Goal: Information Seeking & Learning: Find specific fact

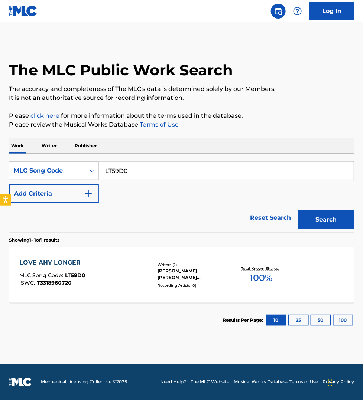
click at [145, 174] on input "LT59D0" at bounding box center [226, 171] width 255 height 18
paste input "NC6JJE"
click at [298, 210] on button "Search" at bounding box center [326, 219] width 56 height 19
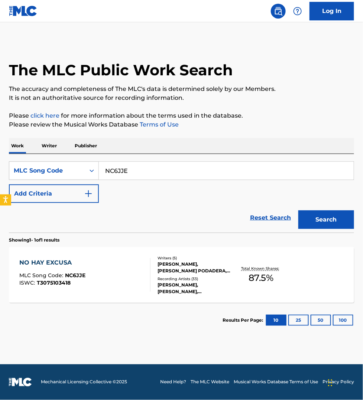
click at [133, 171] on input "NC6JJE" at bounding box center [226, 171] width 255 height 18
click at [133, 169] on input "NC6JJE" at bounding box center [226, 171] width 255 height 18
paste input "EC11LQ"
click at [133, 169] on input "NC6JJEEC11LQ" at bounding box center [226, 171] width 255 height 18
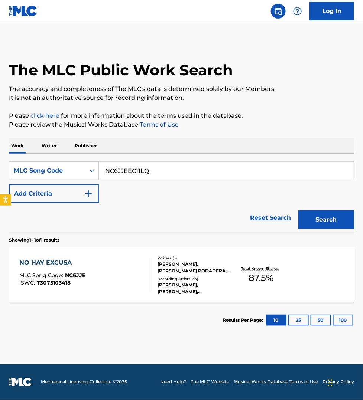
paste input "Search Form"
type input "EC11LQ"
click at [298, 210] on button "Search" at bounding box center [326, 219] width 56 height 19
click at [127, 267] on div "EL MERENGUE MLC Song Code : EC11LQ ISWC : T3181694504" at bounding box center [84, 274] width 131 height 33
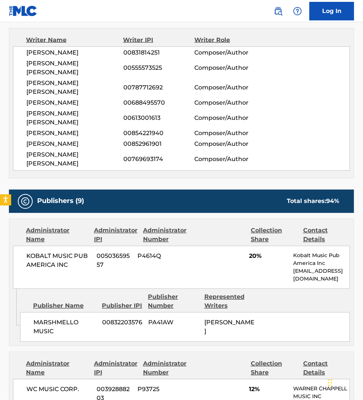
scroll to position [313, 0]
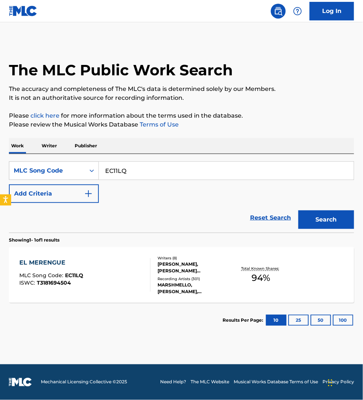
click at [133, 171] on input "EC11LQ" at bounding box center [226, 171] width 255 height 18
paste input "VW1013"
click at [298, 210] on button "Search" at bounding box center [326, 219] width 56 height 19
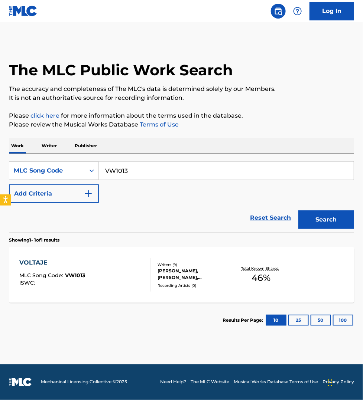
click at [136, 170] on input "VW1013" at bounding box center [226, 171] width 255 height 18
paste input "N95MIM"
type input "N95MIM"
click at [298, 210] on button "Search" at bounding box center [326, 219] width 56 height 19
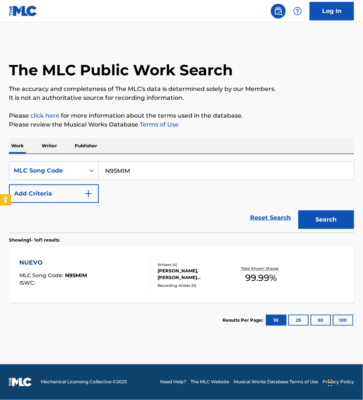
click at [134, 272] on div "NUEVO MLC Song Code : N95MIM ISWC :" at bounding box center [84, 274] width 131 height 33
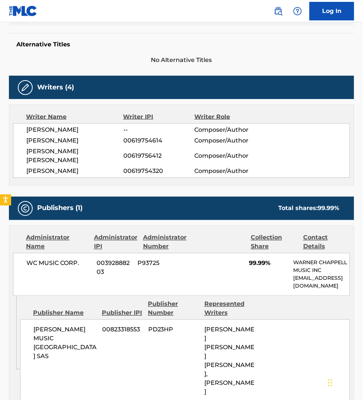
scroll to position [197, 0]
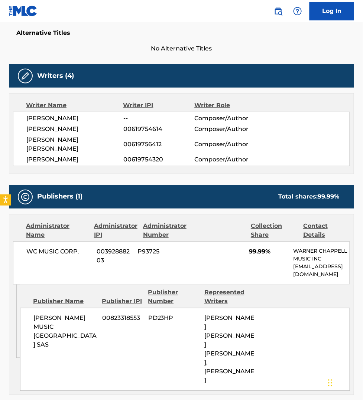
click at [86, 130] on span "[PERSON_NAME]" at bounding box center [74, 129] width 97 height 9
copy span "[PERSON_NAME]"
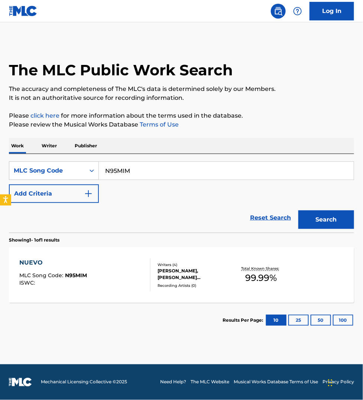
click at [137, 170] on input "N95MIM" at bounding box center [226, 171] width 255 height 18
paste input "DS27AP"
type input "DS27AP"
click at [298, 210] on button "Search" at bounding box center [326, 219] width 56 height 19
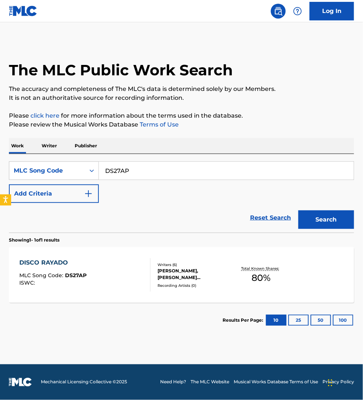
click at [130, 277] on div "DISCO RAYADO MLC Song Code : DS27AP ISWC :" at bounding box center [84, 274] width 131 height 33
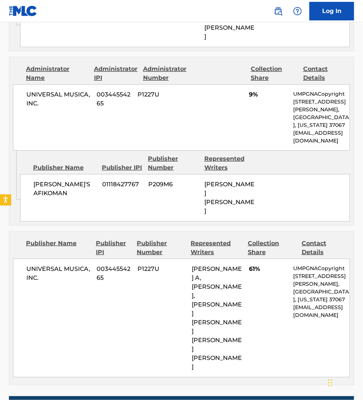
scroll to position [633, 0]
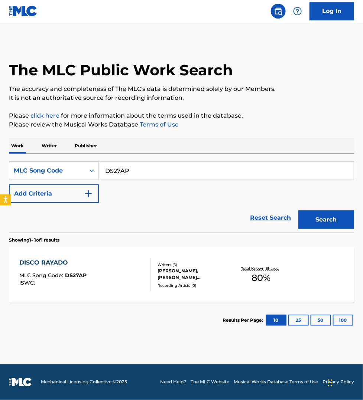
click at [134, 163] on input "DS27AP" at bounding box center [226, 171] width 255 height 18
paste input "VX3AK7"
click at [298, 210] on button "Search" at bounding box center [326, 219] width 56 height 19
click at [186, 10] on nav "Log In" at bounding box center [181, 11] width 363 height 22
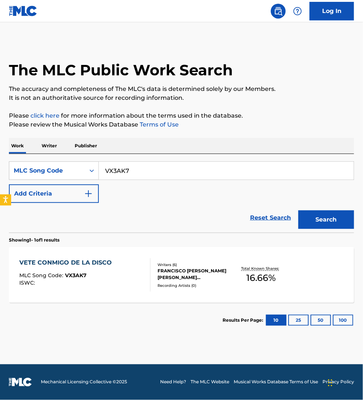
click at [133, 176] on input "VX3AK7" at bounding box center [226, 171] width 255 height 18
paste input "M2465Z"
type input "M2465Z"
click at [298, 210] on button "Search" at bounding box center [326, 219] width 56 height 19
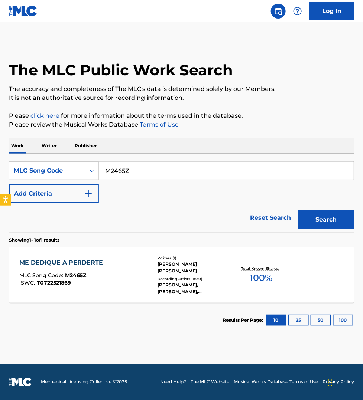
click at [136, 281] on div "ME DEDIQUE A PERDERTE MLC Song Code : M2465Z ISWC : T0722521869" at bounding box center [84, 274] width 131 height 33
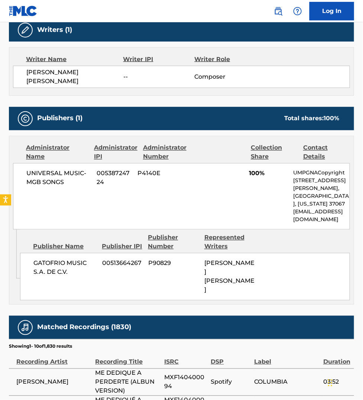
scroll to position [244, 0]
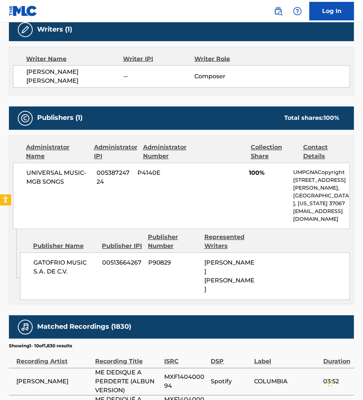
drag, startPoint x: 229, startPoint y: 3, endPoint x: 223, endPoint y: 3, distance: 6.3
click at [229, 3] on nav "Log In" at bounding box center [181, 11] width 363 height 22
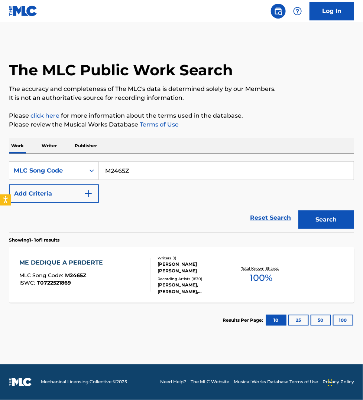
click at [138, 174] on input "M2465Z" at bounding box center [226, 171] width 255 height 18
paste input "C07565"
type input "C07565"
click at [298, 210] on button "Search" at bounding box center [326, 219] width 56 height 19
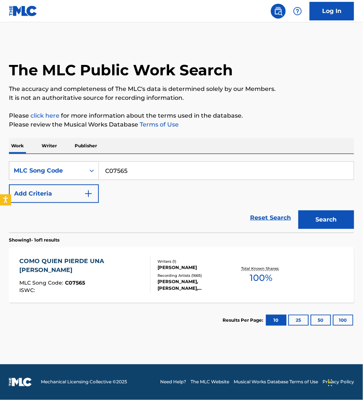
click at [151, 273] on div "Writers ( 1 ) [PERSON_NAME] Recording Artists ( 1665 ) [PERSON_NAME], [PERSON_N…" at bounding box center [191, 275] width 82 height 33
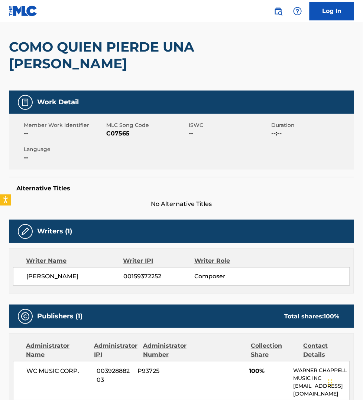
scroll to position [23, 0]
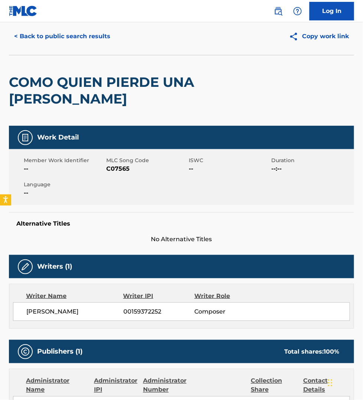
click at [120, 171] on span "C07565" at bounding box center [146, 168] width 81 height 9
copy span "C07565"
click at [234, 4] on nav "Log In" at bounding box center [181, 11] width 363 height 22
click at [53, 32] on button "< Back to public search results" at bounding box center [62, 36] width 107 height 19
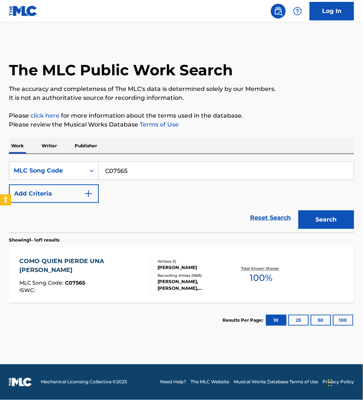
click at [137, 169] on input "C07565" at bounding box center [226, 171] width 255 height 18
paste input "T64573"
type input "T64573"
click at [298, 210] on button "Search" at bounding box center [326, 219] width 56 height 19
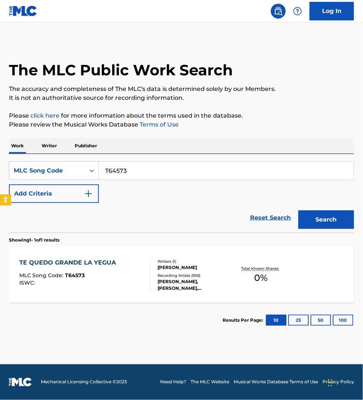
click at [131, 261] on div "TE QUEDO GRANDE LA YEGUA MLC Song Code : T64573 ISWC :" at bounding box center [84, 274] width 131 height 33
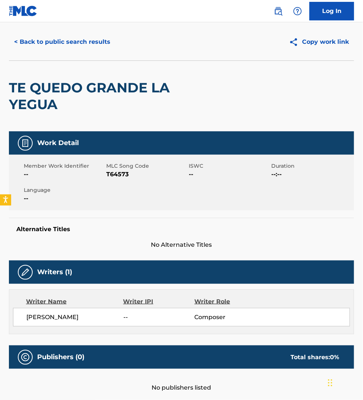
scroll to position [12, 0]
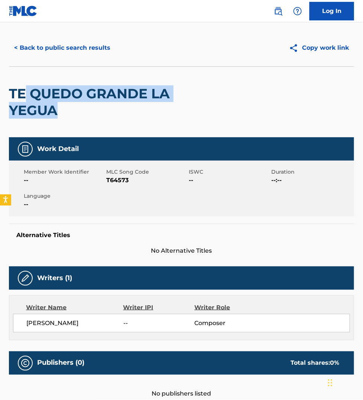
drag, startPoint x: 58, startPoint y: 113, endPoint x: 15, endPoint y: 94, distance: 47.2
click at [23, 98] on h2 "TE QUEDO GRANDE LA YEGUA" at bounding box center [112, 101] width 207 height 33
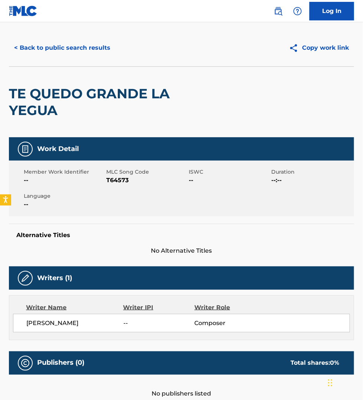
click at [10, 93] on h2 "TE QUEDO GRANDE LA YEGUA" at bounding box center [112, 101] width 207 height 33
click at [14, 92] on h2 "TE QUEDO GRANDE LA YEGUA" at bounding box center [112, 101] width 207 height 33
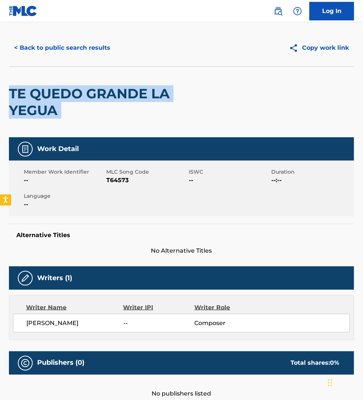
click at [14, 92] on h2 "TE QUEDO GRANDE LA YEGUA" at bounding box center [112, 101] width 207 height 33
copy div "TE QUEDO GRANDE LA YEGUA"
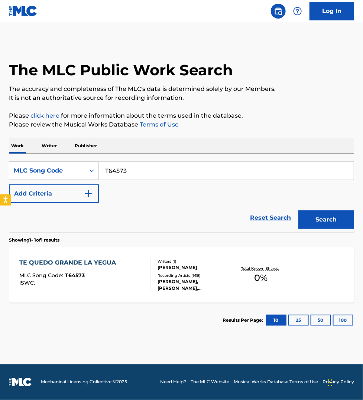
click at [140, 171] on input "T64573" at bounding box center [226, 171] width 255 height 18
paste input "AVE544"
click at [298, 210] on button "Search" at bounding box center [326, 219] width 56 height 19
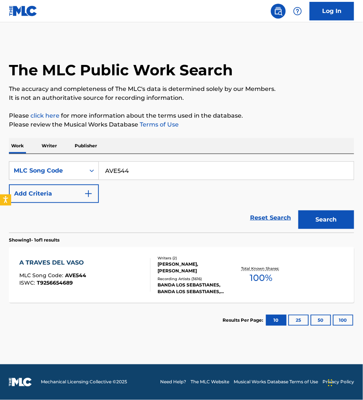
click at [144, 174] on input "AVE544" at bounding box center [226, 171] width 255 height 18
paste input "PA5PM0"
type input "PA5PM0"
click at [298, 210] on button "Search" at bounding box center [326, 219] width 56 height 19
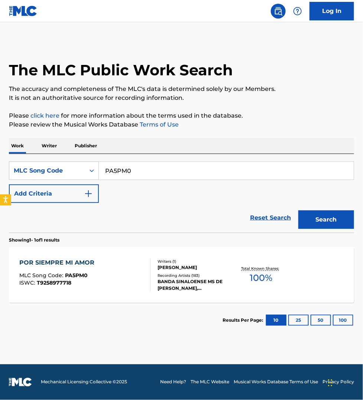
click at [127, 261] on div "POR SIEMPRE MI AMOR MLC Song Code : PA5PM0 ISWC : T9258977718" at bounding box center [84, 274] width 131 height 33
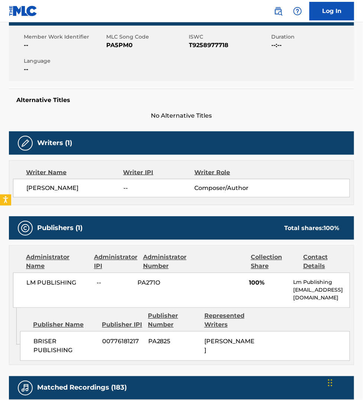
scroll to position [151, 0]
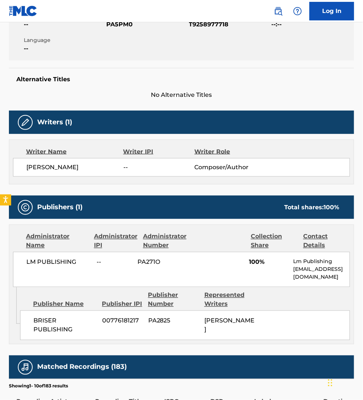
click at [166, 6] on nav "Log In" at bounding box center [181, 11] width 363 height 22
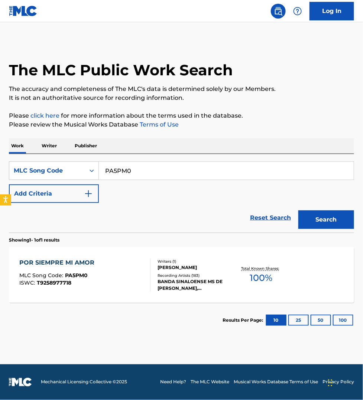
click at [137, 168] on input "PA5PM0" at bounding box center [226, 171] width 255 height 18
paste input "HV7ARG"
type input "HV7ARG"
click at [298, 210] on button "Search" at bounding box center [326, 219] width 56 height 19
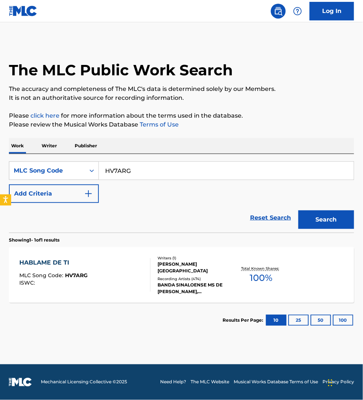
click at [126, 277] on div "HABLAME DE TI MLC Song Code : HV7ARG ISWC :" at bounding box center [84, 274] width 131 height 33
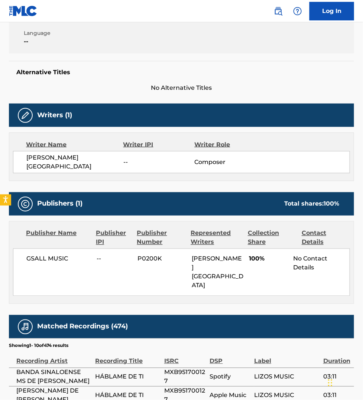
scroll to position [162, 0]
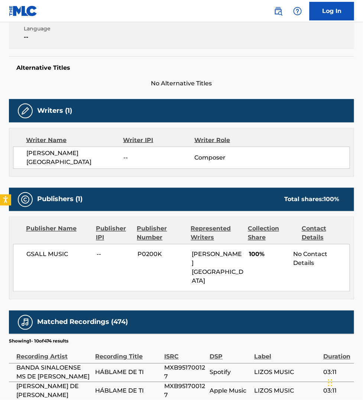
click at [239, 9] on nav "Log In" at bounding box center [181, 11] width 363 height 22
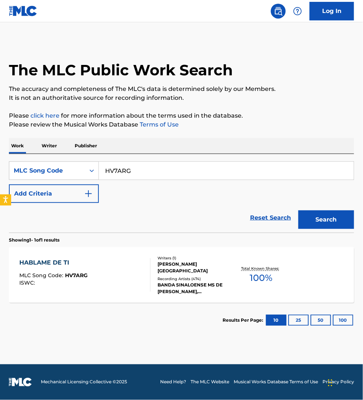
click at [140, 167] on input "HV7ARG" at bounding box center [226, 171] width 255 height 18
paste input "MV9K0B"
type input "MV9K0B"
click at [298, 210] on button "Search" at bounding box center [326, 219] width 56 height 19
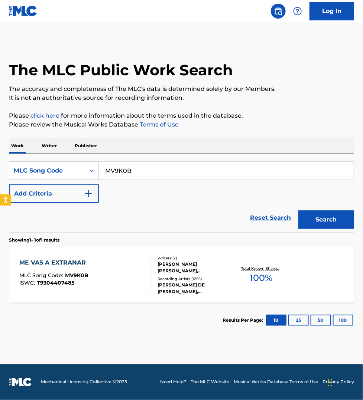
click at [129, 272] on div "ME VAS A EXTRANAR MLC Song Code : MV9K0B ISWC : T9304407485" at bounding box center [84, 274] width 131 height 33
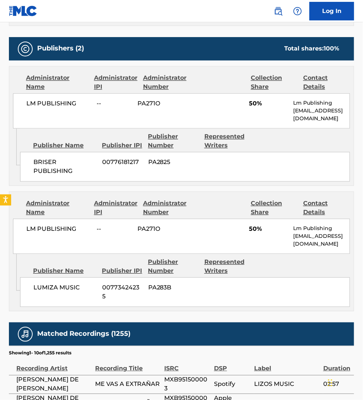
scroll to position [325, 0]
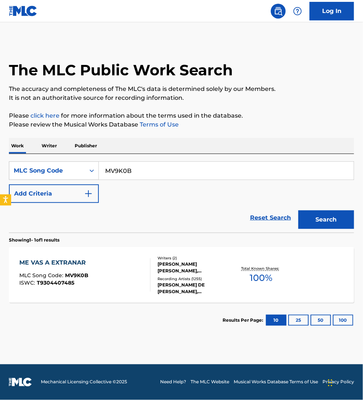
click at [138, 168] on input "MV9K0B" at bounding box center [226, 171] width 255 height 18
paste input "PA0PLH"
type input "PA0PLH"
click at [298, 210] on button "Search" at bounding box center [326, 219] width 56 height 19
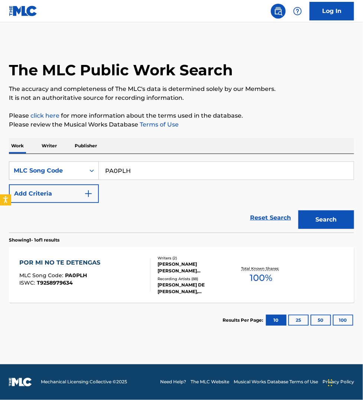
click at [101, 280] on div "MLC Song Code : PA0PLH" at bounding box center [61, 276] width 85 height 7
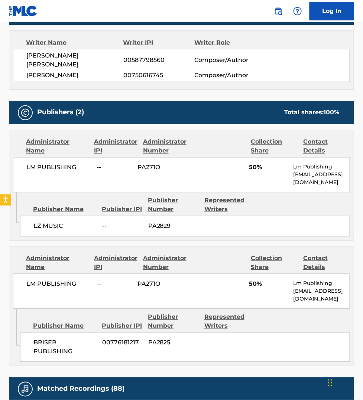
scroll to position [278, 0]
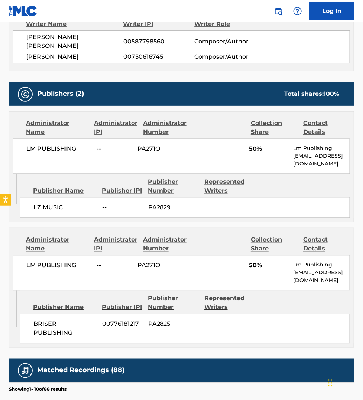
drag, startPoint x: 332, startPoint y: 174, endPoint x: 291, endPoint y: 166, distance: 41.0
click at [291, 166] on div "LM PUBLISHING -- PA271O 50% Lm Publishing [EMAIL_ADDRESS][DOMAIN_NAME]" at bounding box center [181, 156] width 337 height 35
copy p "[EMAIL_ADDRESS][DOMAIN_NAME]"
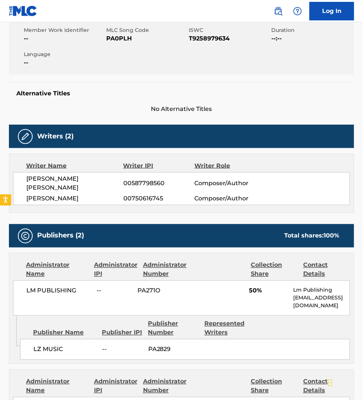
scroll to position [116, 0]
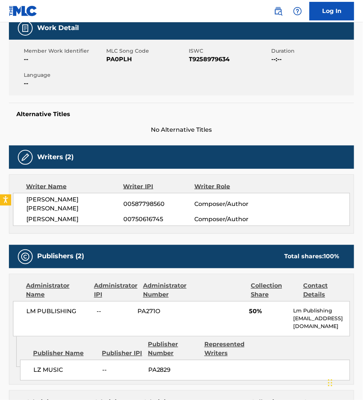
click at [121, 60] on span "PA0PLH" at bounding box center [146, 59] width 81 height 9
copy span "PA0PLH"
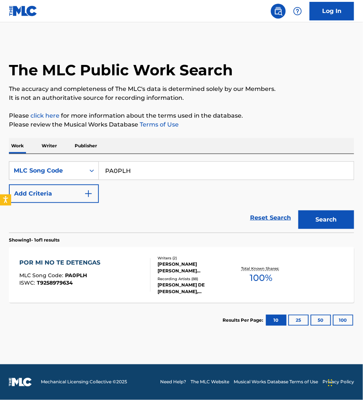
click at [137, 166] on input "PA0PLH" at bounding box center [226, 171] width 255 height 18
paste input "C02291"
type input "C02291"
click at [298, 210] on button "Search" at bounding box center [326, 219] width 56 height 19
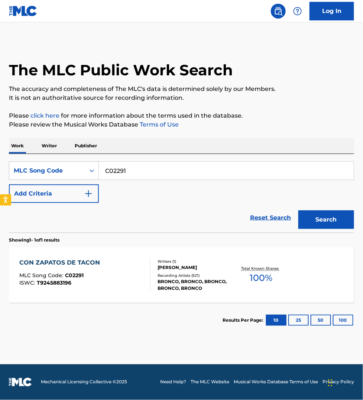
click at [117, 266] on div "CON ZAPATOS DE TACON MLC Song Code : C02291 ISWC : T9245883196" at bounding box center [84, 274] width 131 height 33
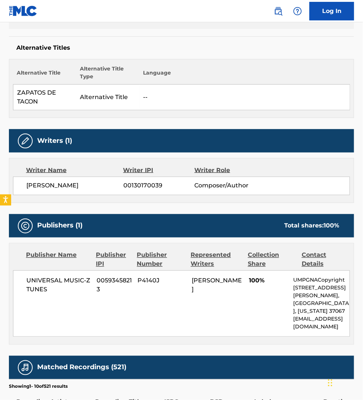
scroll to position [197, 0]
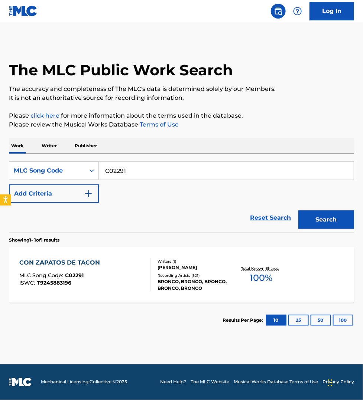
click at [132, 172] on input "C02291" at bounding box center [226, 171] width 255 height 18
paste input "A06149"
type input "A06149"
click at [298, 210] on button "Search" at bounding box center [326, 219] width 56 height 19
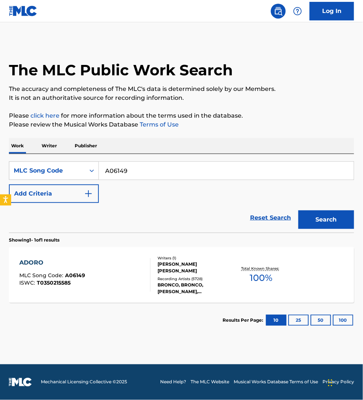
click at [127, 279] on div "ADORO MLC Song Code : A06149 ISWC : T0350215585" at bounding box center [84, 274] width 131 height 33
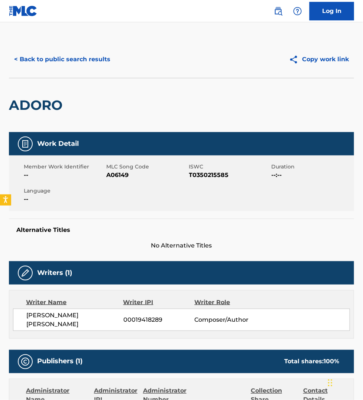
click at [30, 56] on button "< Back to public search results" at bounding box center [62, 59] width 107 height 19
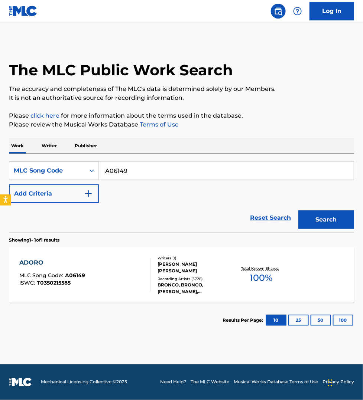
click at [134, 168] on input "A06149" at bounding box center [226, 171] width 255 height 18
paste input "5062C"
type input "A5062C"
click at [298, 210] on button "Search" at bounding box center [326, 219] width 56 height 19
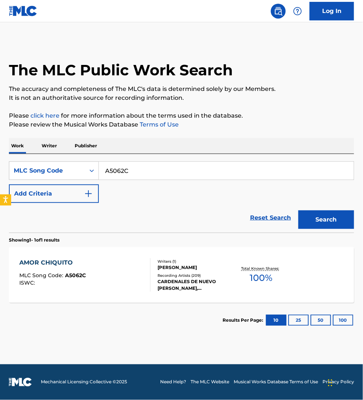
click at [113, 278] on div "AMOR CHIQUITO MLC Song Code : A5062C ISWC :" at bounding box center [84, 274] width 131 height 33
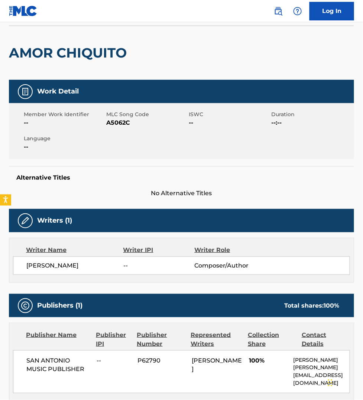
scroll to position [174, 0]
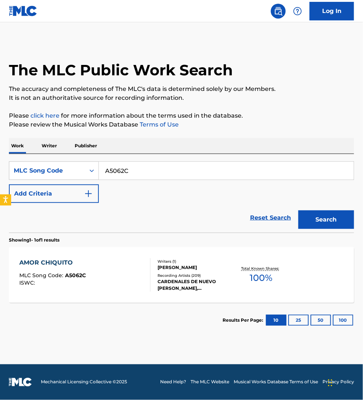
click at [136, 171] on input "A5062C" at bounding box center [226, 171] width 255 height 18
paste input "CC9Q2J"
click at [298, 210] on button "Search" at bounding box center [326, 219] width 56 height 19
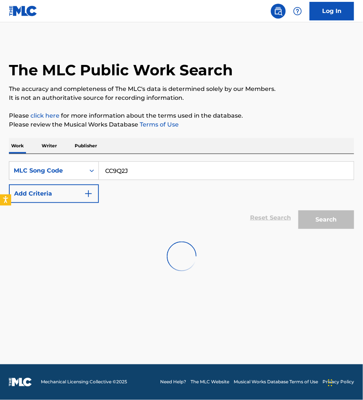
click at [312, 352] on main "The MLC Public Work Search The accuracy and completeness of The MLC's data is d…" at bounding box center [181, 193] width 363 height 342
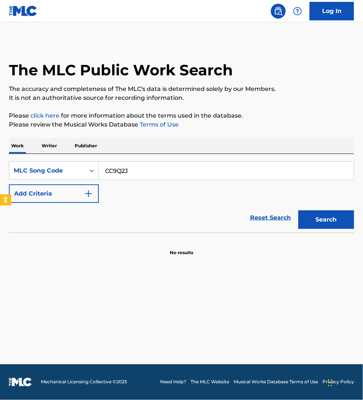
click at [132, 171] on input "CC9Q2J" at bounding box center [226, 171] width 255 height 18
paste input "9465F"
type input "C9465F"
click at [298, 210] on button "Search" at bounding box center [326, 219] width 56 height 19
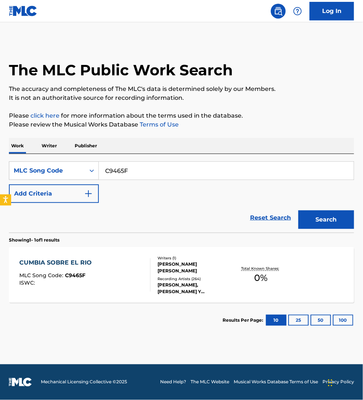
click at [127, 275] on div "CUMBIA SOBRE EL RIO MLC Song Code : C9465F ISWC :" at bounding box center [84, 274] width 131 height 33
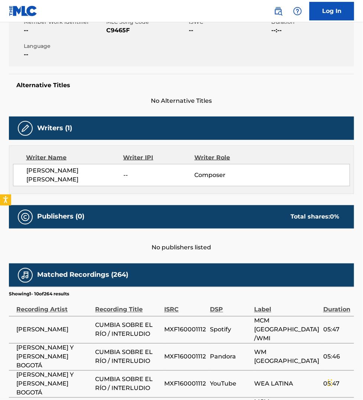
scroll to position [174, 0]
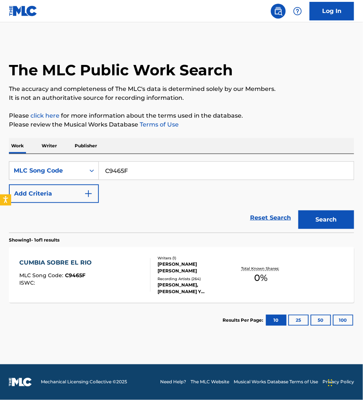
click at [140, 172] on input "C9465F" at bounding box center [226, 171] width 255 height 18
paste input "A4108T"
type input "A4108T"
click at [298, 210] on button "Search" at bounding box center [326, 219] width 56 height 19
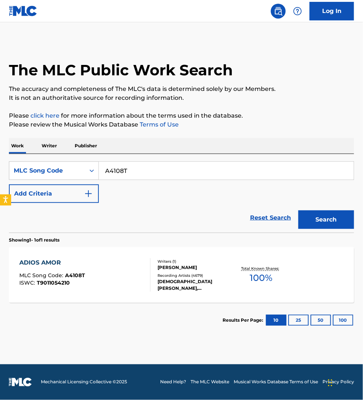
click at [125, 268] on div "ADIOS AMOR MLC Song Code : A4108T ISWC : T9011054210" at bounding box center [84, 274] width 131 height 33
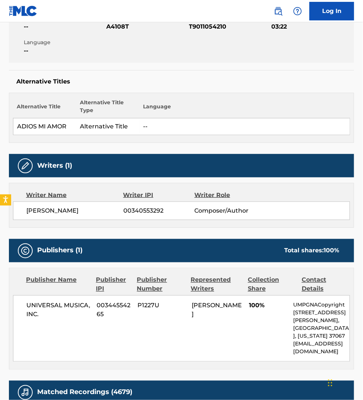
scroll to position [267, 0]
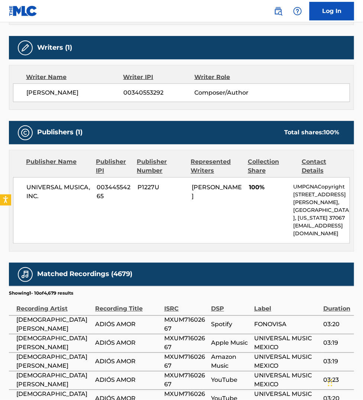
click at [162, 8] on nav "Log In" at bounding box center [181, 11] width 363 height 22
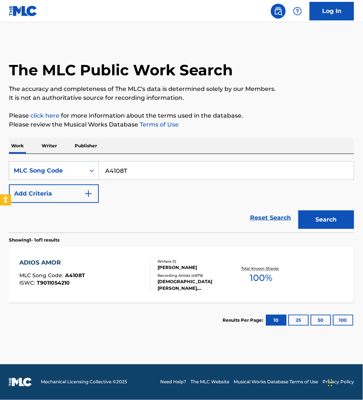
click at [133, 173] on input "A4108T" at bounding box center [226, 171] width 255 height 18
paste input "ND0CB1"
click at [298, 210] on button "Search" at bounding box center [326, 219] width 56 height 19
click at [153, 6] on nav "Log In" at bounding box center [181, 11] width 363 height 22
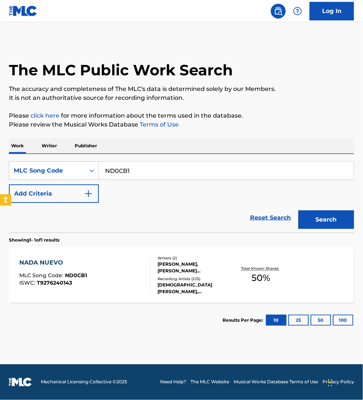
click at [120, 174] on input "ND0CB1" at bounding box center [226, 171] width 255 height 18
paste input "Y1194J"
type input "Y1194J"
click at [298, 210] on button "Search" at bounding box center [326, 219] width 56 height 19
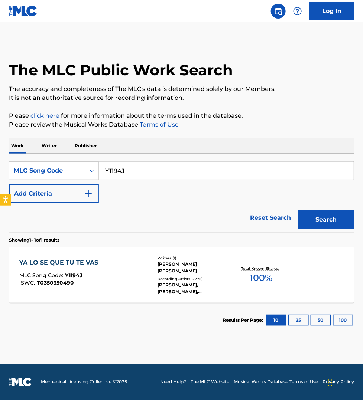
click at [114, 275] on div "YA LO SE QUE TU TE VAS MLC Song Code : Y1194J ISWC : T0350350490" at bounding box center [84, 274] width 131 height 33
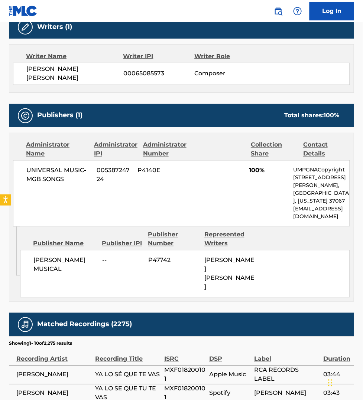
scroll to position [290, 0]
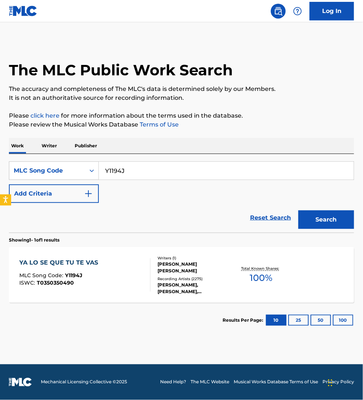
click at [143, 176] on input "Y1194J" at bounding box center [226, 171] width 255 height 18
paste input "NVD5UE"
type input "NVD5UE"
click at [298, 210] on button "Search" at bounding box center [326, 219] width 56 height 19
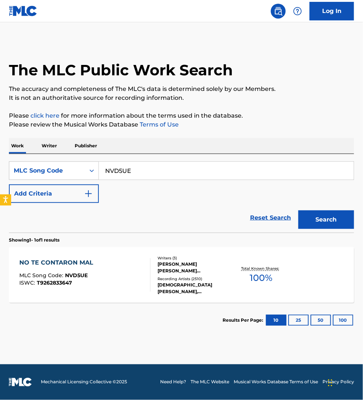
click at [122, 293] on div "NO TE CONTARON MAL MLC Song Code : NVD5UE ISWC : T9262833647 Writers ( 3 ) [PER…" at bounding box center [181, 275] width 345 height 56
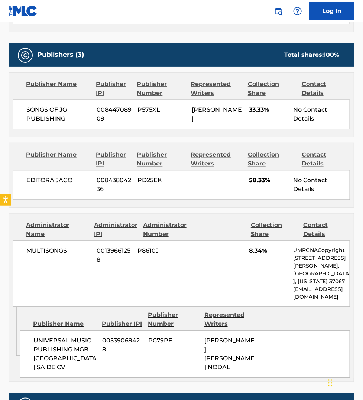
scroll to position [336, 0]
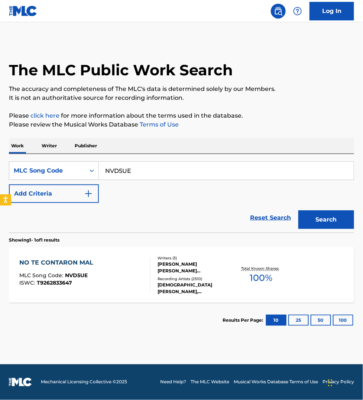
click at [148, 173] on input "NVD5UE" at bounding box center [226, 171] width 255 height 18
paste input "LA0LZZ"
type input "LA0LZZ"
click at [298, 210] on button "Search" at bounding box center [326, 219] width 56 height 19
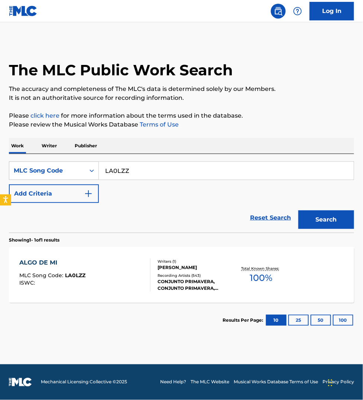
click at [110, 269] on div "ALGO DE MI MLC Song Code : LA0LZZ ISWC :" at bounding box center [84, 274] width 131 height 33
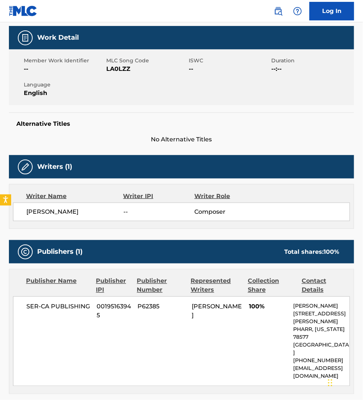
scroll to position [174, 0]
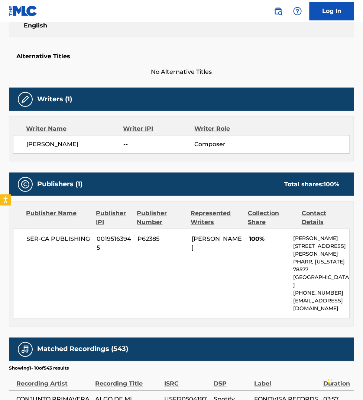
click at [180, 4] on nav "Log In" at bounding box center [181, 11] width 363 height 22
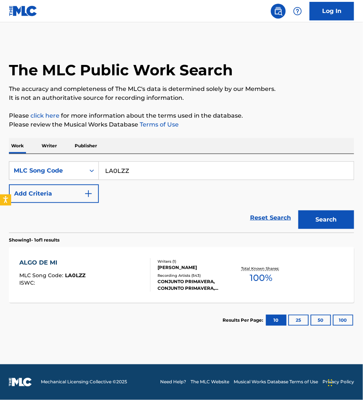
click at [141, 175] on input "LA0LZZ" at bounding box center [226, 171] width 255 height 18
paste input "FVAP7I"
type input "FVAP7I"
click at [298, 210] on button "Search" at bounding box center [326, 219] width 56 height 19
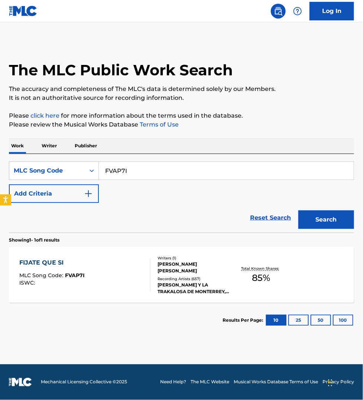
click at [115, 279] on div "FIJATE QUE SI MLC Song Code : FVAP7I ISWC :" at bounding box center [84, 274] width 131 height 33
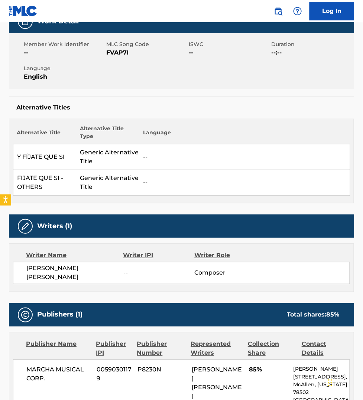
scroll to position [139, 0]
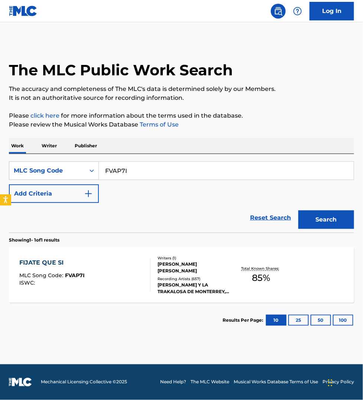
click at [150, 171] on input "FVAP7I" at bounding box center [226, 171] width 255 height 18
paste input "906144"
type input "906144"
click at [298, 210] on button "Search" at bounding box center [326, 219] width 56 height 19
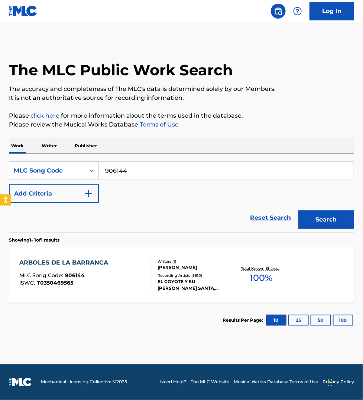
click at [121, 283] on div "ARBOLES DE LA BARRANCA MLC Song Code : 906144 ISWC : T0350469565" at bounding box center [84, 274] width 131 height 33
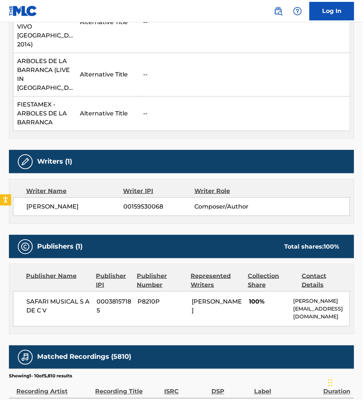
scroll to position [754, 0]
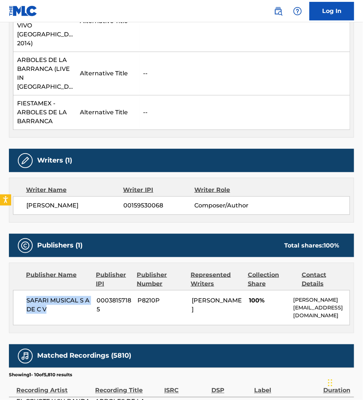
drag, startPoint x: 50, startPoint y: 275, endPoint x: 27, endPoint y: 268, distance: 24.0
click at [27, 296] on span "SAFARI MUSICAL S A DE C V" at bounding box center [58, 305] width 65 height 18
copy span "SAFARI MUSICAL S A DE C V"
drag, startPoint x: 304, startPoint y: 281, endPoint x: 292, endPoint y: 267, distance: 18.1
click at [292, 290] on div "SAFARI MUSICAL S A DE C V 00038157185 P8210P [PERSON_NAME] 100% [PERSON_NAME] […" at bounding box center [181, 307] width 337 height 35
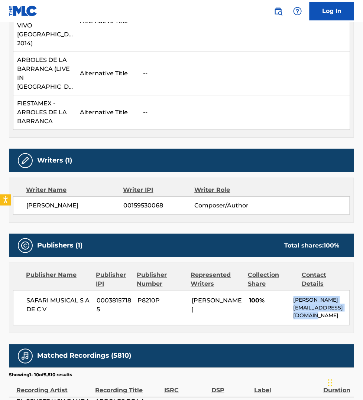
copy div "[PERSON_NAME] [PERSON_NAME][EMAIL_ADDRESS][DOMAIN_NAME]"
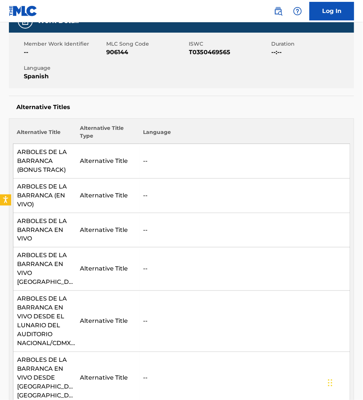
scroll to position [0, 0]
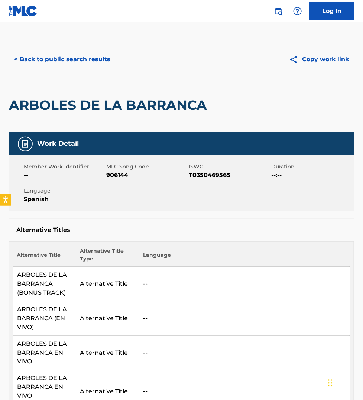
click at [121, 174] on span "906144" at bounding box center [146, 175] width 81 height 9
copy span "906144"
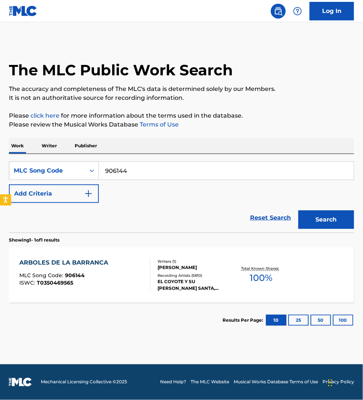
click at [124, 177] on input "906144" at bounding box center [226, 171] width 255 height 18
paste input "C40196"
type input "C40196"
click at [298, 210] on button "Search" at bounding box center [326, 219] width 56 height 19
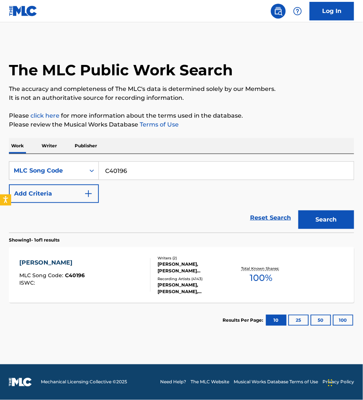
click at [115, 269] on div "[PERSON_NAME] MLC Song Code : C40196 ISWC :" at bounding box center [84, 274] width 131 height 33
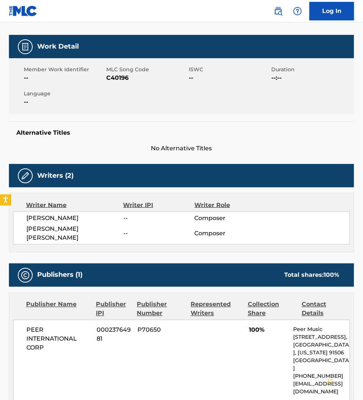
scroll to position [81, 0]
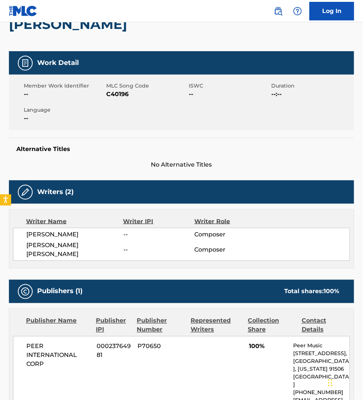
click at [117, 95] on span "C40196" at bounding box center [146, 94] width 81 height 9
copy span "C40196"
click at [77, 7] on nav "Log In" at bounding box center [181, 11] width 363 height 22
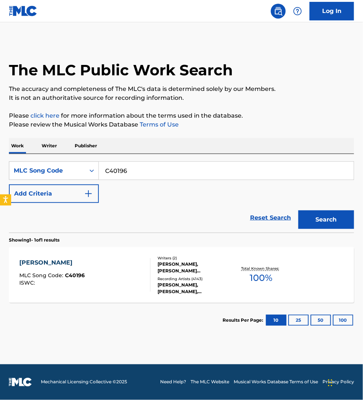
click at [134, 170] on input "C40196" at bounding box center [226, 171] width 255 height 18
paste input "D1PSE"
type input "CD1PSE"
click at [298, 210] on button "Search" at bounding box center [326, 219] width 56 height 19
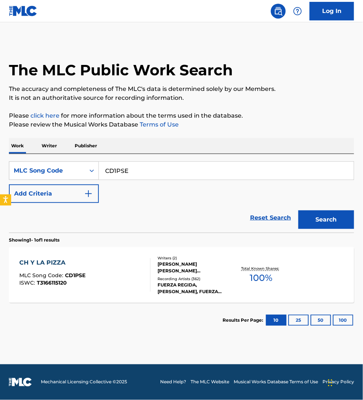
click at [124, 268] on div "CH Y LA PIZZA MLC Song Code : CD1PSE ISWC : T3166115120" at bounding box center [84, 274] width 131 height 33
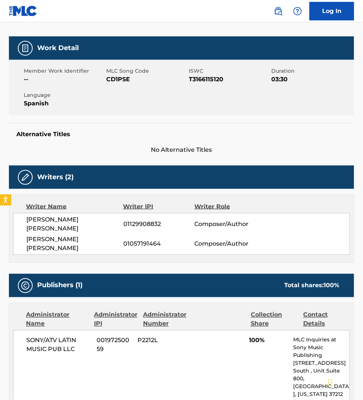
scroll to position [58, 0]
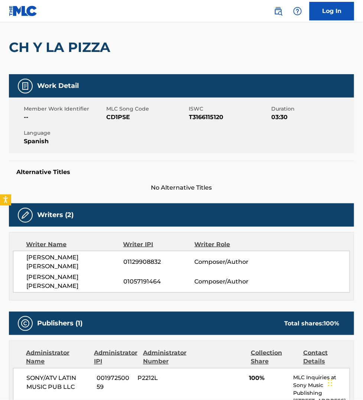
click at [117, 117] on span "CD1PSE" at bounding box center [146, 117] width 81 height 9
copy span "CD1PSE"
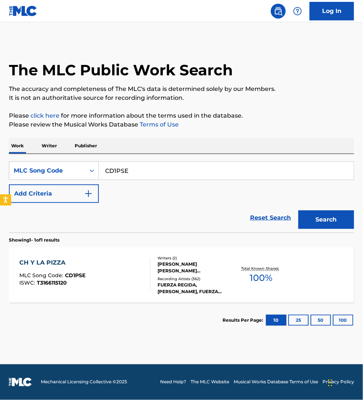
click at [138, 169] on input "CD1PSE" at bounding box center [226, 171] width 255 height 18
paste input "SC02E3"
type input "SC02E3"
click at [298, 210] on button "Search" at bounding box center [326, 219] width 56 height 19
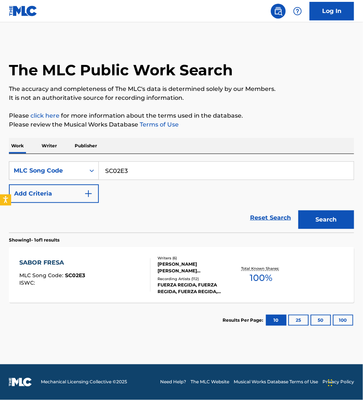
click at [126, 275] on div "SABOR FRESA MLC Song Code : SC02E3 ISWC :" at bounding box center [84, 274] width 131 height 33
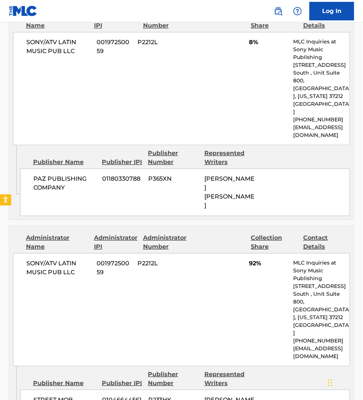
scroll to position [429, 0]
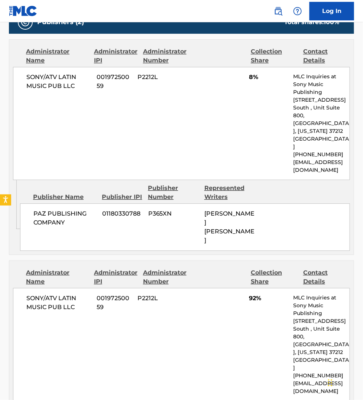
click at [196, 8] on nav "Log In" at bounding box center [181, 11] width 363 height 22
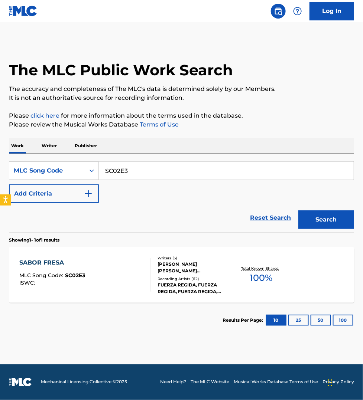
click at [138, 171] on input "SC02E3" at bounding box center [226, 171] width 255 height 18
paste input "MG5LIV"
type input "MG5LIV"
click at [298, 210] on button "Search" at bounding box center [326, 219] width 56 height 19
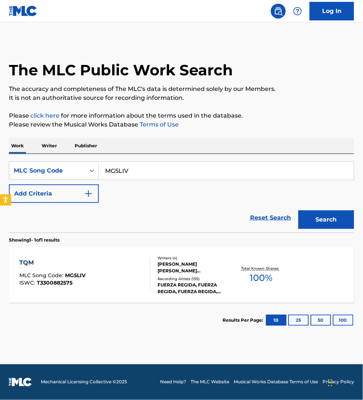
click at [119, 265] on div "TQM MLC Song Code : MG5LIV ISWC : T3300882575" at bounding box center [84, 274] width 131 height 33
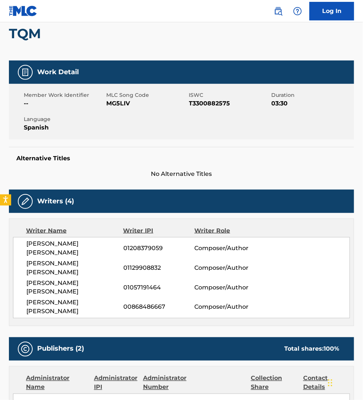
scroll to position [69, 0]
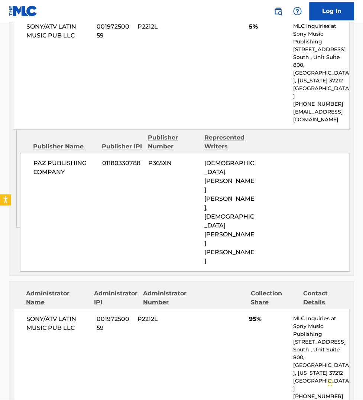
scroll to position [452, 0]
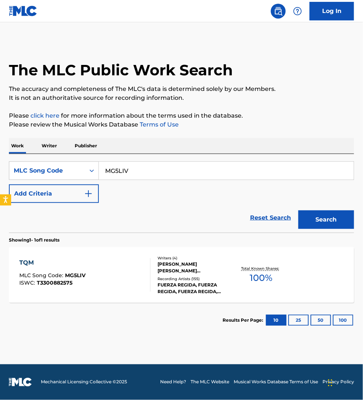
click at [146, 172] on input "MG5LIV" at bounding box center [226, 171] width 255 height 18
paste input "IG2A3F"
type input "IG2A3F"
click at [298, 210] on button "Search" at bounding box center [326, 219] width 56 height 19
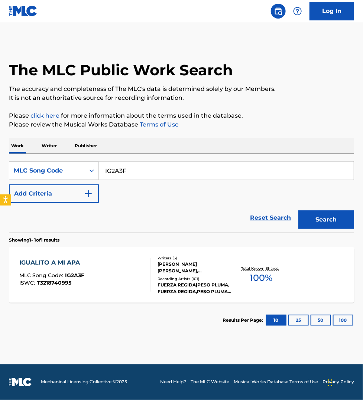
click at [112, 276] on div "IGUALITO A MI APA MLC Song Code : IG2A3F ISWC : T3218740995" at bounding box center [84, 274] width 131 height 33
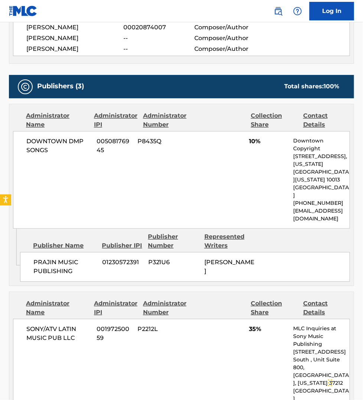
scroll to position [359, 0]
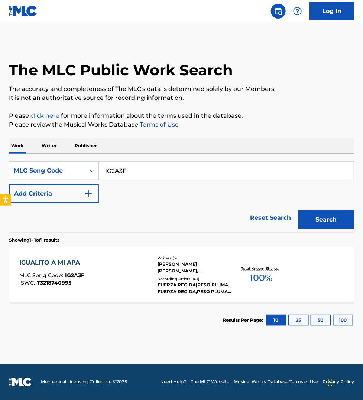
click at [130, 174] on input "IG2A3F" at bounding box center [226, 171] width 255 height 18
paste input "SD8EQO"
type input "SD8EQO"
click at [298, 210] on button "Search" at bounding box center [326, 219] width 56 height 19
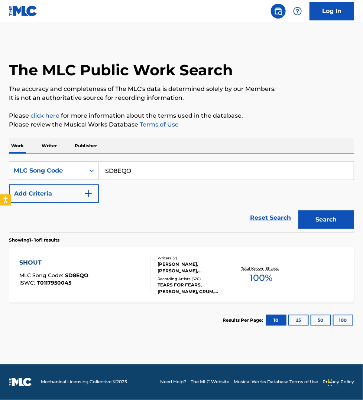
click at [127, 268] on div "SHOUT MLC Song Code : SD8EQO ISWC : T0117950045" at bounding box center [84, 274] width 131 height 33
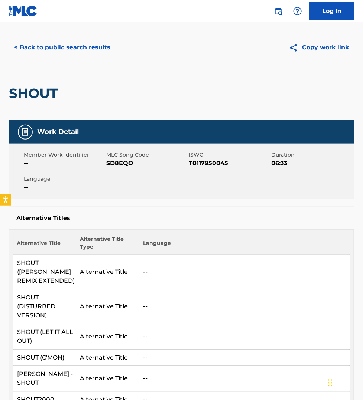
scroll to position [12, 0]
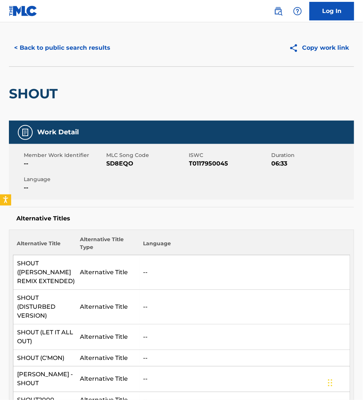
click at [38, 52] on button "< Back to public search results" at bounding box center [62, 48] width 107 height 19
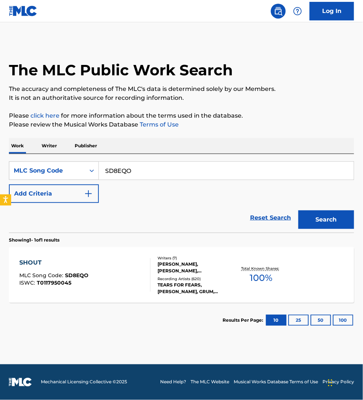
click at [123, 174] on input "SD8EQO" at bounding box center [226, 171] width 255 height 18
paste input "27018"
type input "S27018"
click at [298, 210] on button "Search" at bounding box center [326, 219] width 56 height 19
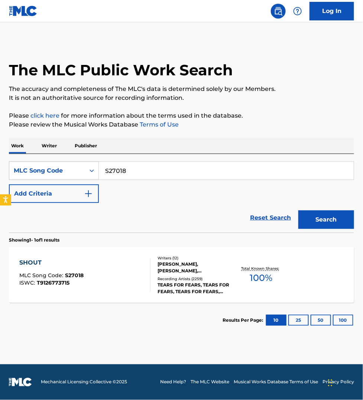
click at [121, 270] on div "SHOUT MLC Song Code : S27018 ISWC : T9126773715" at bounding box center [84, 274] width 131 height 33
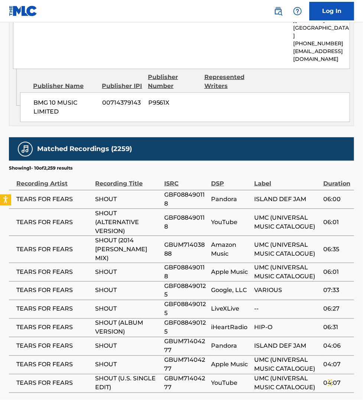
scroll to position [802, 0]
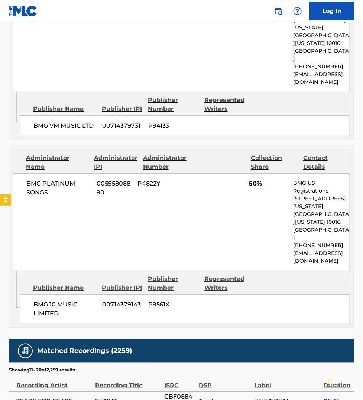
scroll to position [793, 0]
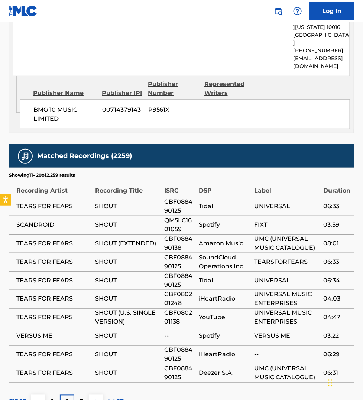
click at [97, 398] on img at bounding box center [96, 402] width 9 height 9
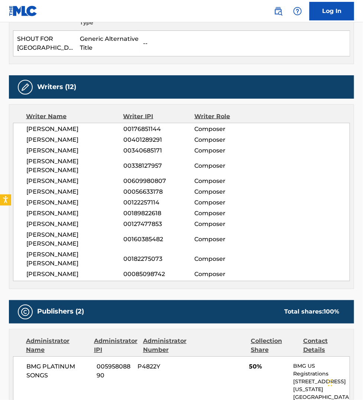
scroll to position [202, 0]
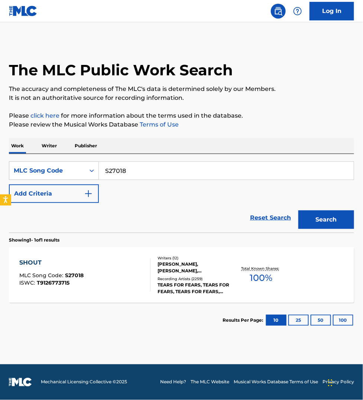
click at [145, 166] on input "S27018" at bounding box center [226, 171] width 255 height 18
paste input "D28193"
type input "D28193"
click at [298, 210] on button "Search" at bounding box center [326, 219] width 56 height 19
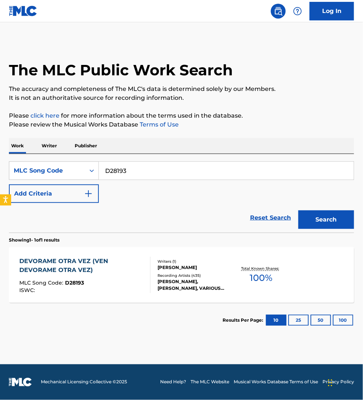
click at [130, 265] on div "DEVORAME OTRA VEZ (VEN DEVORAME OTRA VEZ)" at bounding box center [81, 266] width 125 height 18
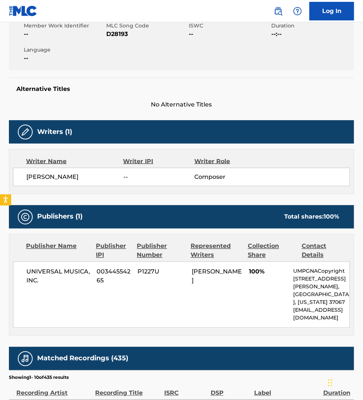
scroll to position [209, 0]
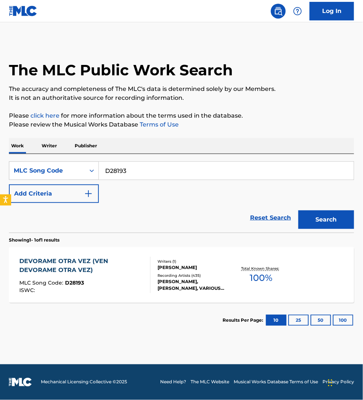
click at [131, 168] on input "D28193" at bounding box center [226, 171] width 255 height 18
paste input "ND23ZB"
click at [298, 210] on button "Search" at bounding box center [326, 219] width 56 height 19
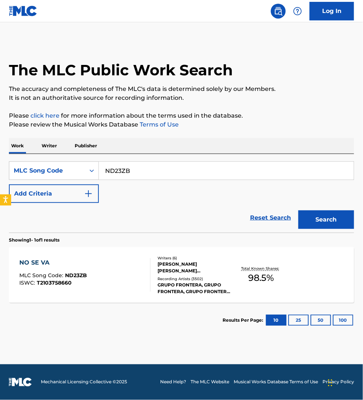
click at [114, 171] on input "ND23ZB" at bounding box center [226, 171] width 255 height 18
paste input "UA7EUW"
type input "UA7EUW"
click at [298, 210] on button "Search" at bounding box center [326, 219] width 56 height 19
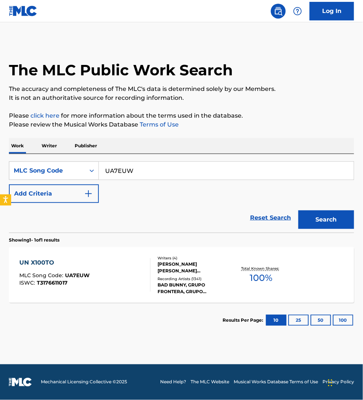
click at [116, 261] on div "UN X100TO MLC Song Code : UA7EUW ISWC : T3176611017" at bounding box center [84, 274] width 131 height 33
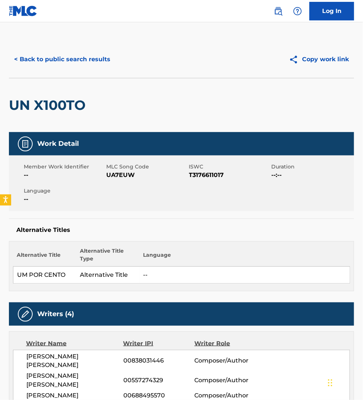
click at [48, 105] on h2 "UN X100TO" at bounding box center [49, 105] width 80 height 17
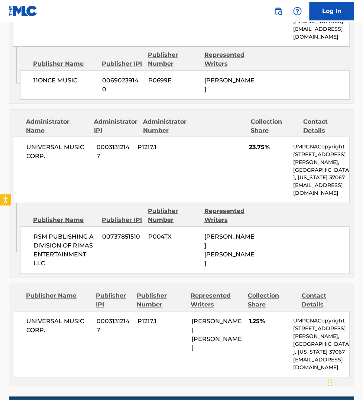
scroll to position [916, 0]
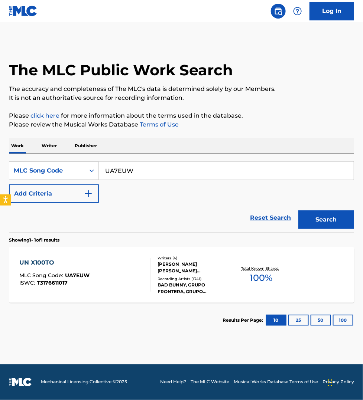
click at [129, 173] on input "UA7EUW" at bounding box center [226, 171] width 255 height 18
paste input "C4240N"
type input "C4240N"
click at [298, 210] on button "Search" at bounding box center [326, 219] width 56 height 19
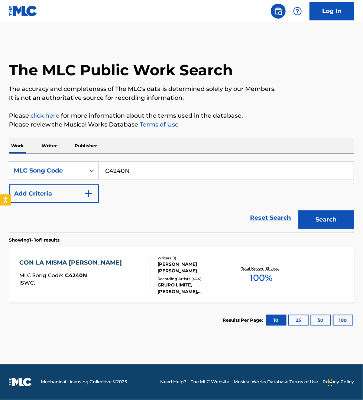
click at [149, 281] on div at bounding box center [147, 274] width 6 height 33
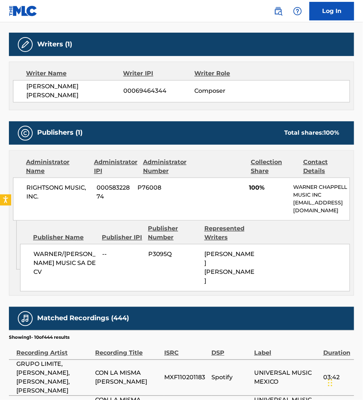
scroll to position [301, 0]
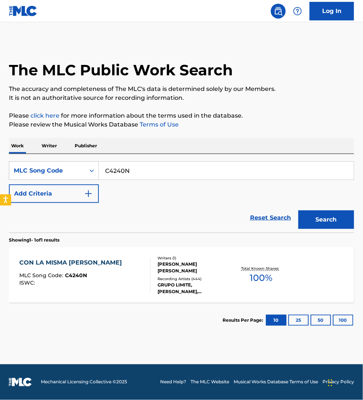
click at [140, 170] on input "C4240N" at bounding box center [226, 171] width 255 height 18
paste input "L05209"
type input "L05209"
click at [298, 210] on button "Search" at bounding box center [326, 219] width 56 height 19
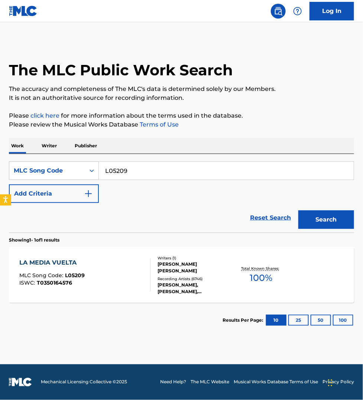
click at [133, 287] on div "LA MEDIA VUELTA MLC Song Code : L05209 ISWC : T0350164576" at bounding box center [84, 274] width 131 height 33
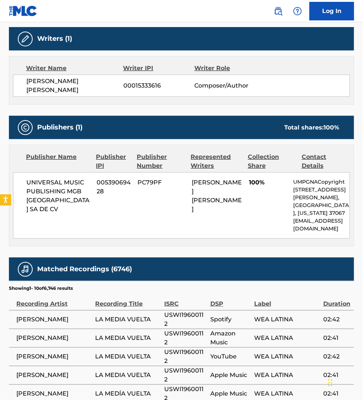
scroll to position [603, 0]
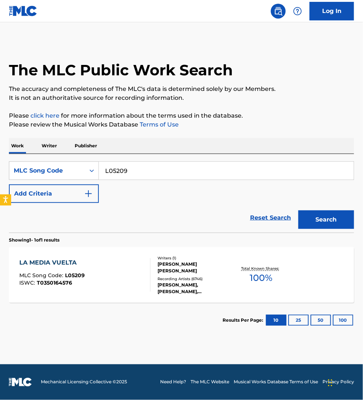
click at [151, 175] on input "L05209" at bounding box center [226, 171] width 255 height 18
paste input "UW7HCG"
type input "UW7HCG"
click at [298, 210] on button "Search" at bounding box center [326, 219] width 56 height 19
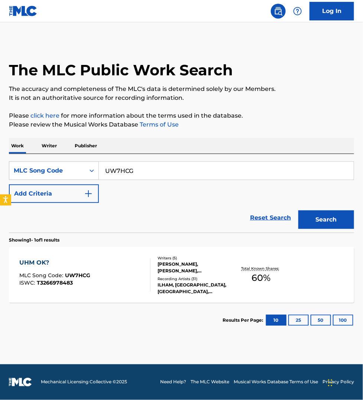
click at [136, 266] on div "UHM OK? MLC Song Code : UW7HCG ISWC : T3266978483" at bounding box center [84, 274] width 131 height 33
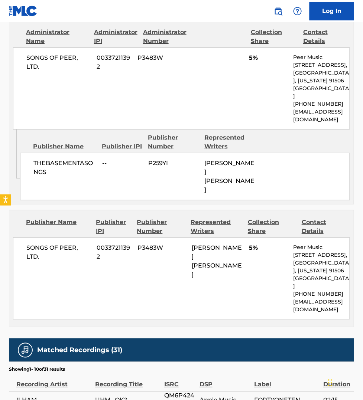
scroll to position [719, 0]
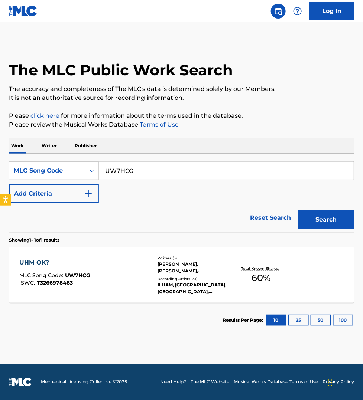
click at [121, 173] on input "UW7HCG" at bounding box center [226, 171] width 255 height 18
paste input "IZ2CCA"
type input "IZ2CCA"
click at [298, 210] on button "Search" at bounding box center [326, 219] width 56 height 19
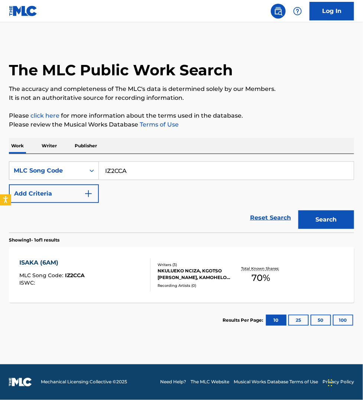
click at [104, 277] on div "ISAKA (6AM) MLC Song Code : IZ2CCA ISWC :" at bounding box center [84, 274] width 131 height 33
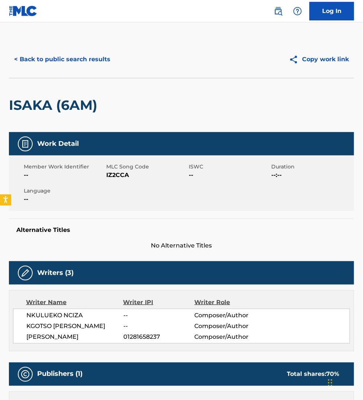
click at [48, 60] on button "< Back to public search results" at bounding box center [62, 59] width 107 height 19
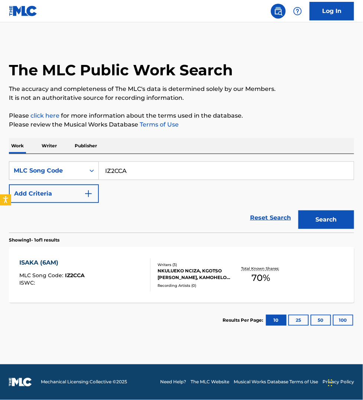
click at [145, 172] on input "IZ2CCA" at bounding box center [226, 171] width 255 height 18
paste input "MV4N6G"
type input "MV4N6G"
click at [298, 210] on button "Search" at bounding box center [326, 219] width 56 height 19
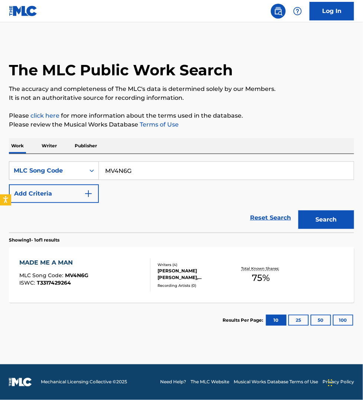
click at [128, 275] on div "MADE ME A MAN MLC Song Code : MV4N6G ISWC : T3317429264" at bounding box center [84, 274] width 131 height 33
